Goal: Task Accomplishment & Management: Use online tool/utility

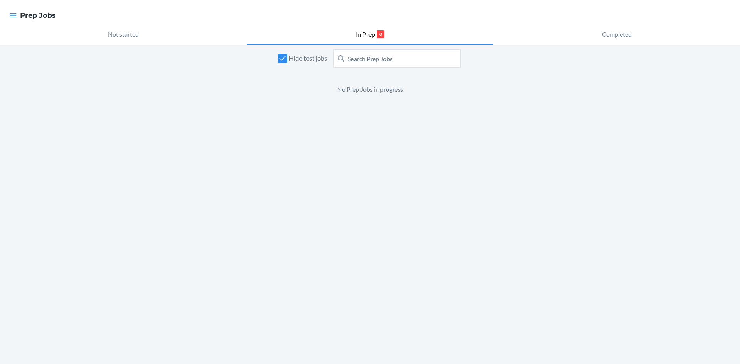
click at [8, 20] on div at bounding box center [13, 15] width 14 height 16
drag, startPoint x: 10, startPoint y: 20, endPoint x: 13, endPoint y: 17, distance: 4.1
click at [12, 18] on div at bounding box center [13, 15] width 14 height 16
click at [15, 13] on icon "button" at bounding box center [13, 16] width 8 height 8
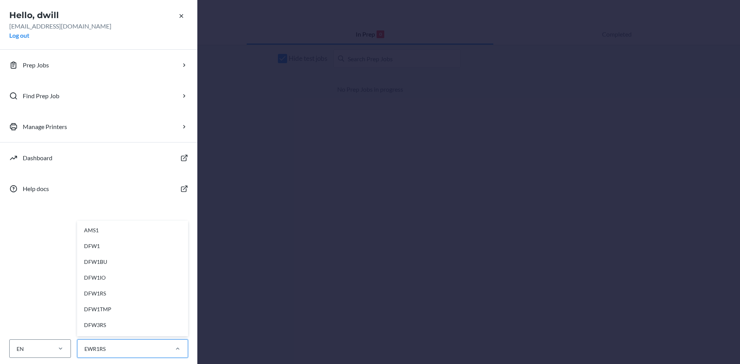
click at [146, 353] on div "EWR1RS" at bounding box center [123, 349] width 90 height 13
click at [84, 353] on input "option AMS1 focused, 1 of 28. 28 results available. Use Up and Down to choose o…" at bounding box center [84, 349] width 1 height 8
click at [115, 234] on div "EWR1CD" at bounding box center [134, 241] width 103 height 16
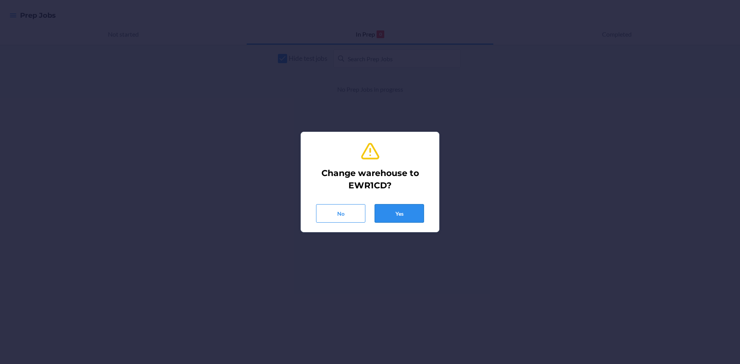
drag, startPoint x: 410, startPoint y: 199, endPoint x: 411, endPoint y: 207, distance: 7.8
click at [410, 200] on div "No Yes" at bounding box center [370, 210] width 120 height 25
click at [411, 207] on button "Yes" at bounding box center [399, 213] width 49 height 19
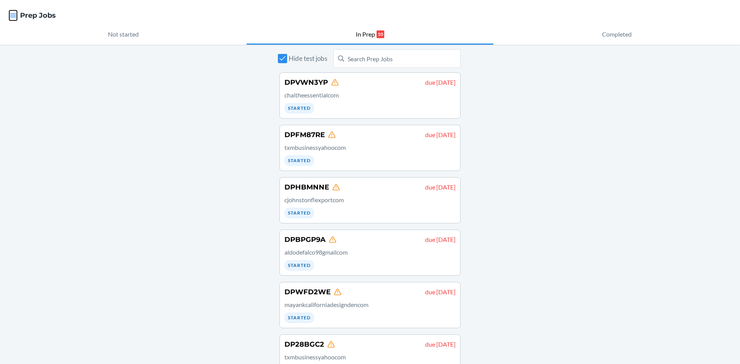
click at [12, 18] on icon "button" at bounding box center [13, 16] width 8 height 8
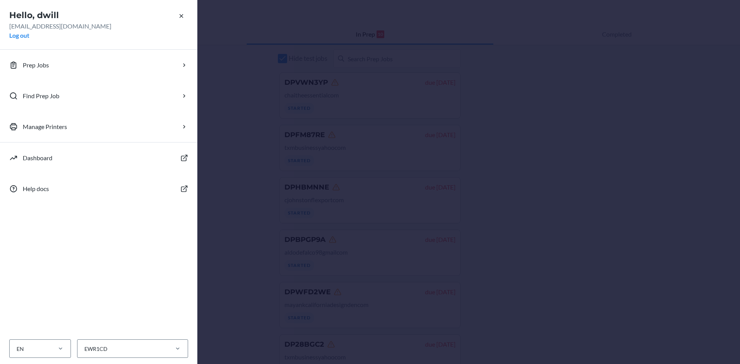
click at [334, 279] on div "Hello, dwill dwill@ewr1cd.com Log out Prep Jobs Find Prep Job Manage Printers D…" at bounding box center [370, 182] width 740 height 364
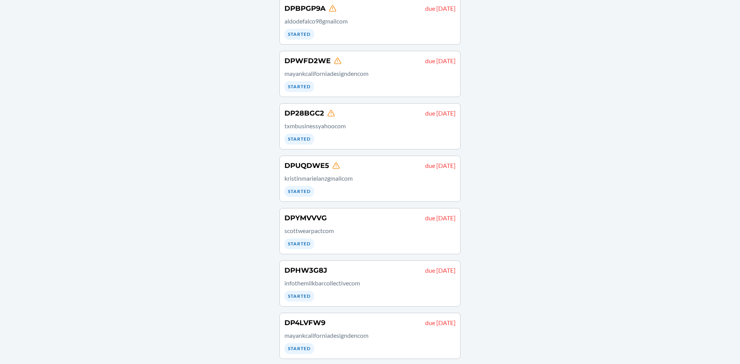
scroll to position [237, 0]
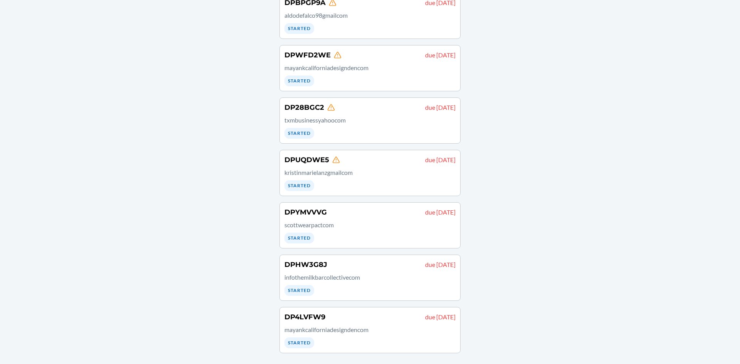
click at [350, 339] on div "DP4LVFW9 due August 23 mayankcaliforniadesigndencom Started" at bounding box center [370, 330] width 171 height 36
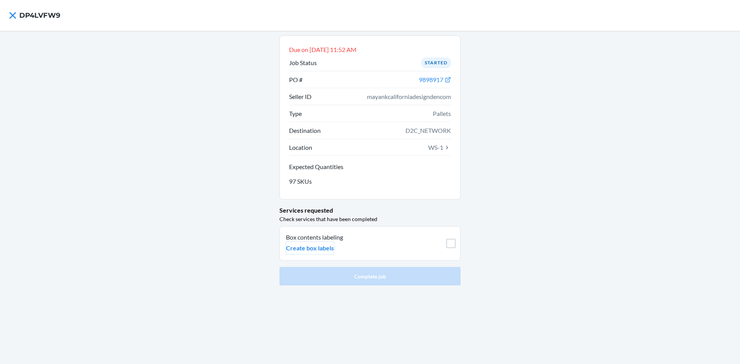
click at [317, 248] on p "Create box labels" at bounding box center [310, 248] width 48 height 9
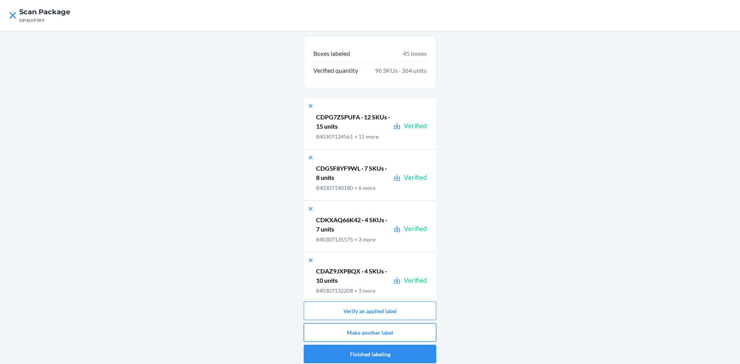
click at [346, 327] on button "Make another label" at bounding box center [370, 333] width 133 height 19
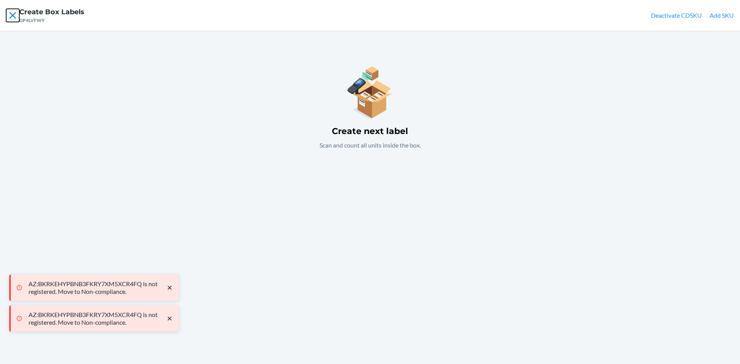
click at [15, 12] on icon at bounding box center [12, 15] width 13 height 13
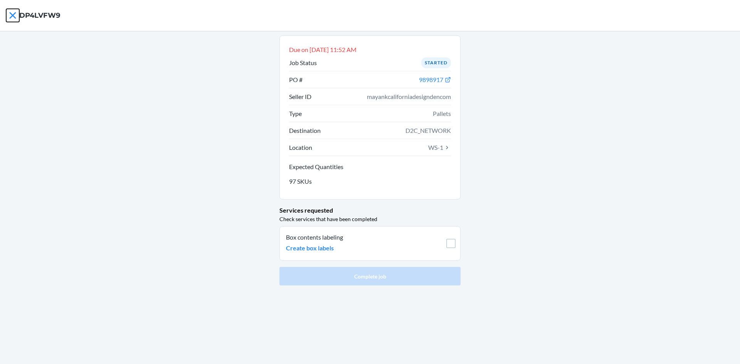
click at [14, 12] on icon at bounding box center [12, 15] width 13 height 13
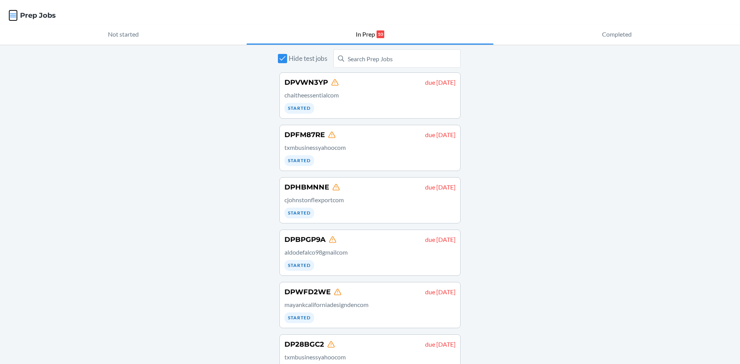
click at [13, 13] on icon "button" at bounding box center [13, 16] width 8 height 8
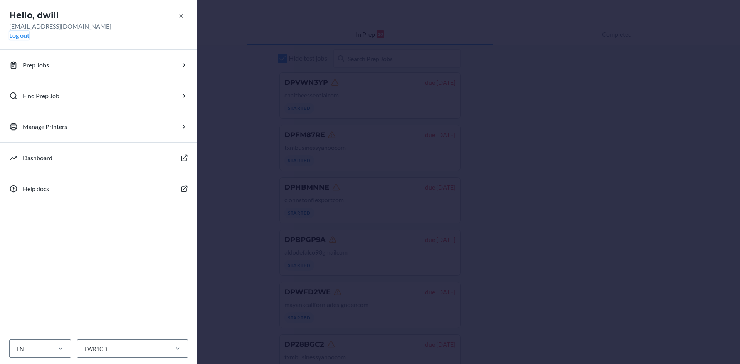
click at [19, 36] on button "Log out" at bounding box center [19, 35] width 20 height 9
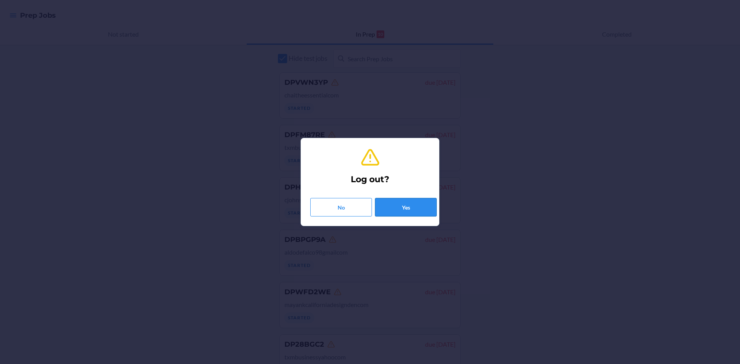
click at [394, 209] on button "Yes" at bounding box center [406, 207] width 62 height 19
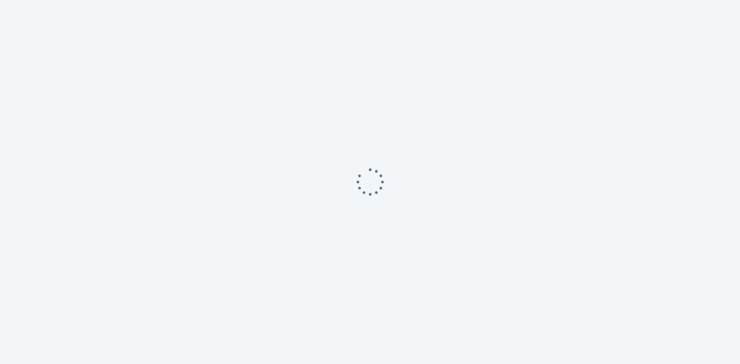
drag, startPoint x: 0, startPoint y: 0, endPoint x: 409, endPoint y: 210, distance: 459.5
click at [409, 210] on div at bounding box center [370, 182] width 740 height 364
